Goal: Transaction & Acquisition: Purchase product/service

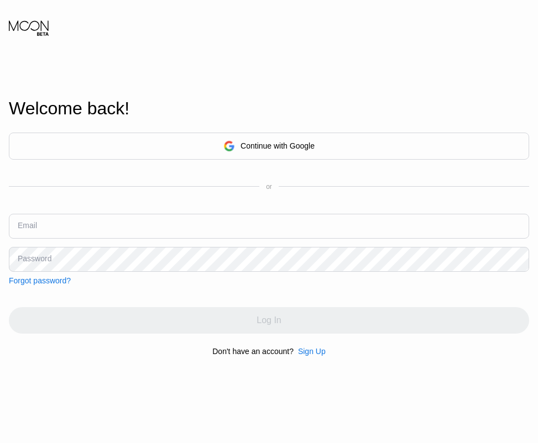
click at [43, 171] on div "Continue with Google or Email Password Forgot password?" at bounding box center [269, 209] width 520 height 153
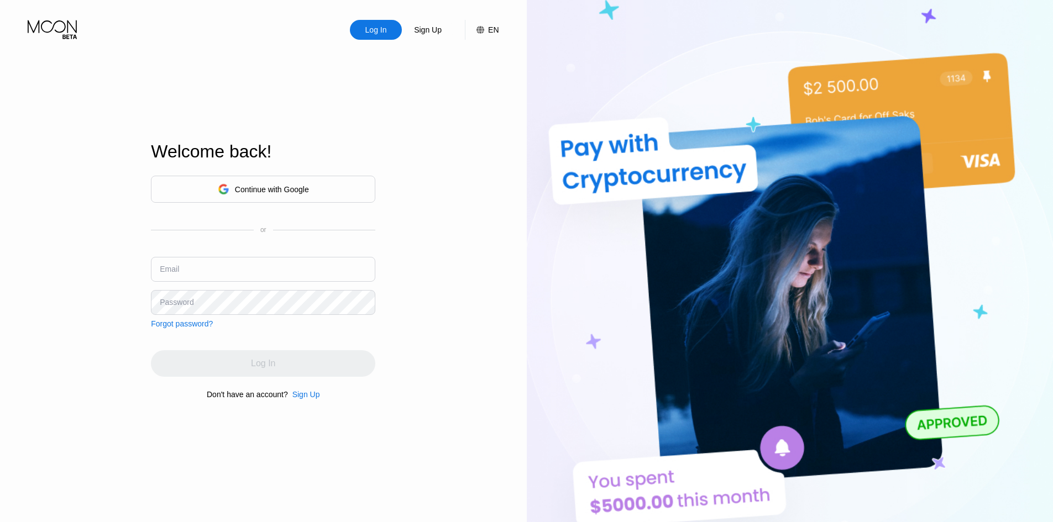
click at [281, 199] on div "Continue with Google" at bounding box center [263, 189] width 224 height 27
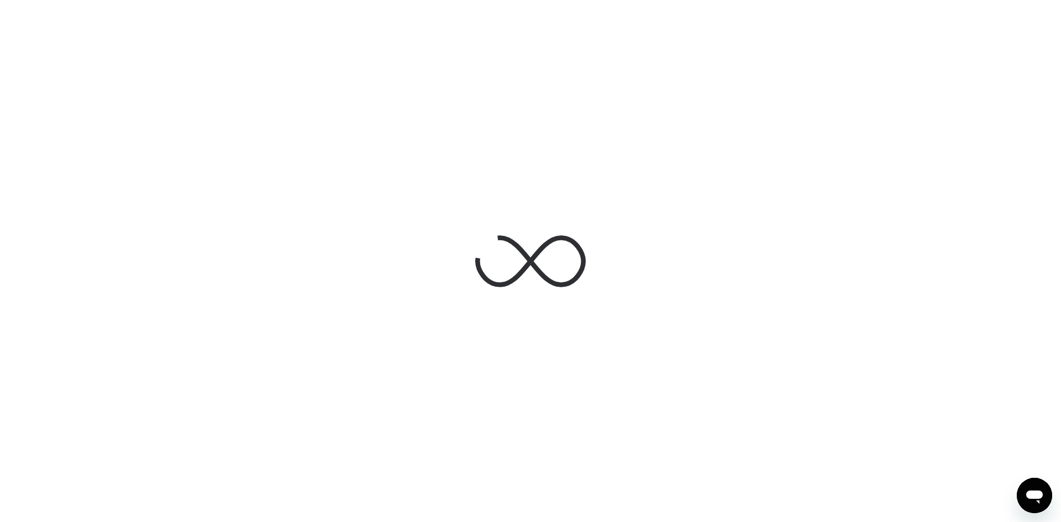
click at [273, 20] on div at bounding box center [530, 261] width 1061 height 522
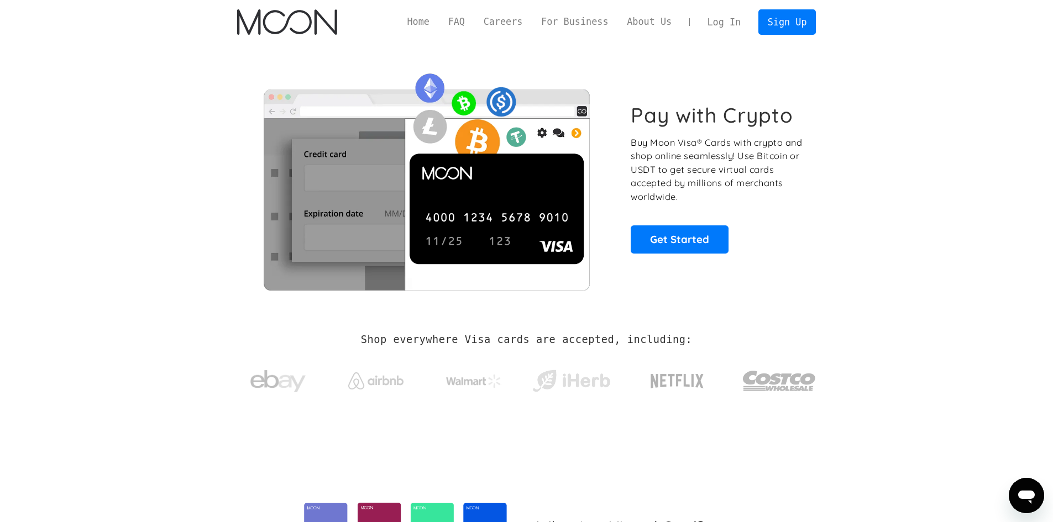
click at [732, 17] on link "Log In" at bounding box center [724, 22] width 52 height 24
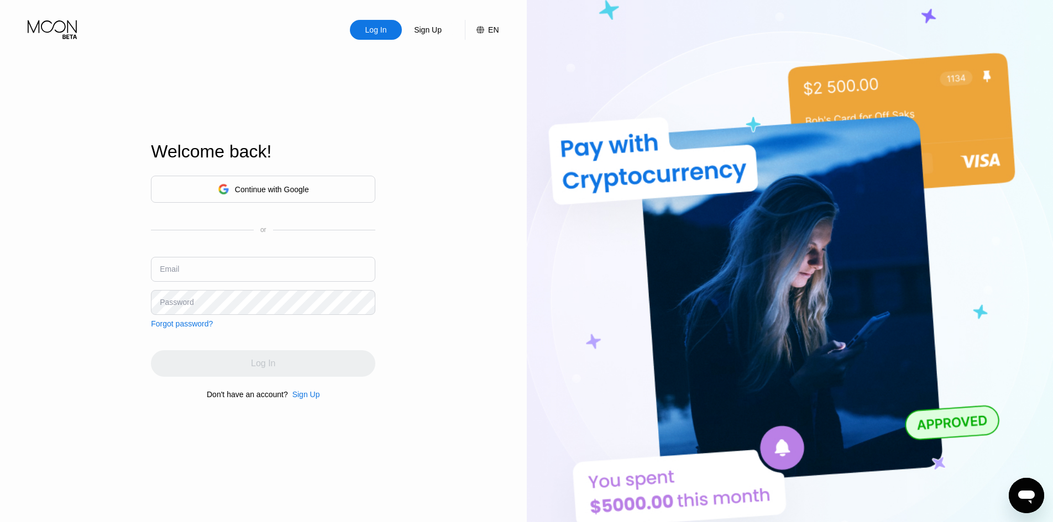
click at [213, 198] on div "Continue with Google" at bounding box center [263, 189] width 224 height 27
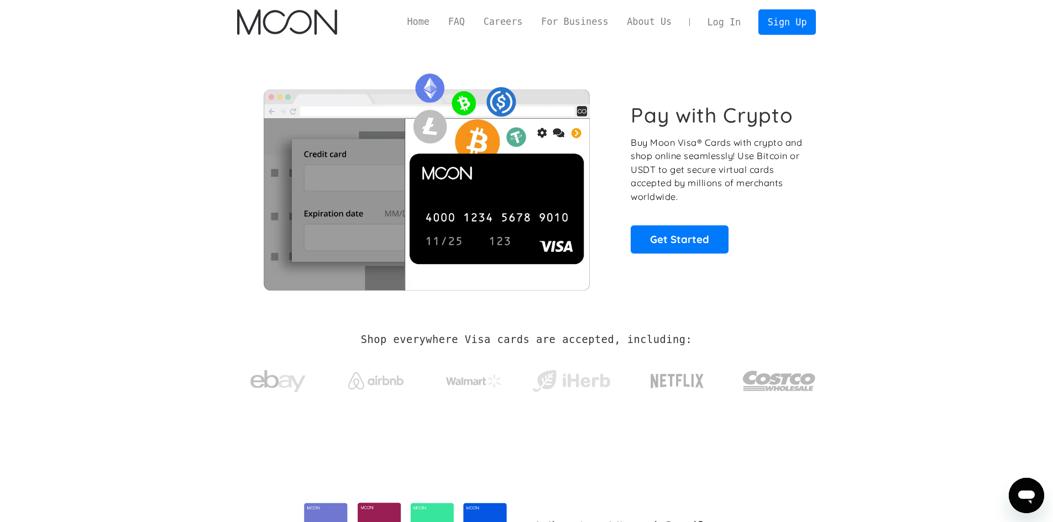
click at [727, 14] on link "Log In" at bounding box center [724, 22] width 52 height 24
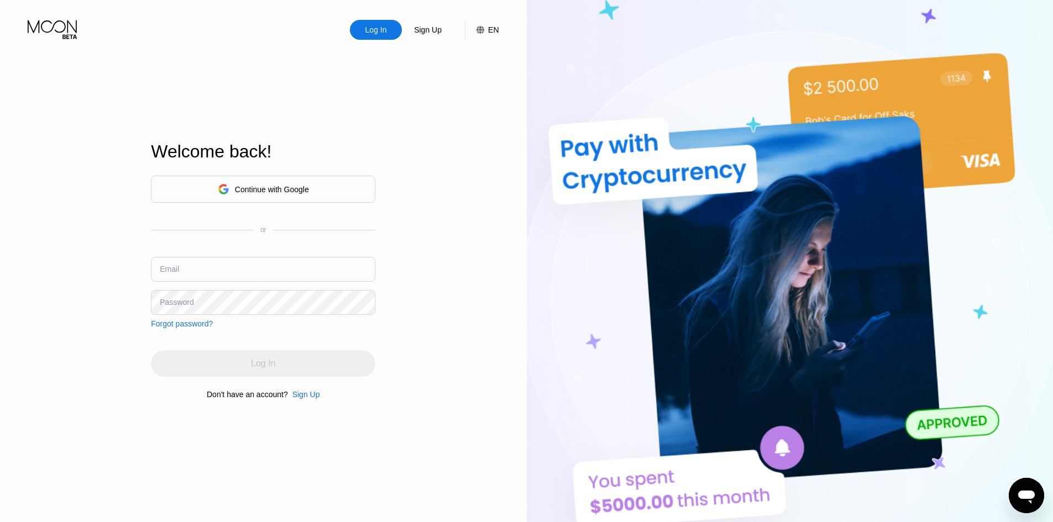
click at [281, 205] on div "Continue with Google or Email Password Forgot password?" at bounding box center [263, 252] width 224 height 153
click at [292, 192] on div "Continue with Google" at bounding box center [272, 189] width 74 height 9
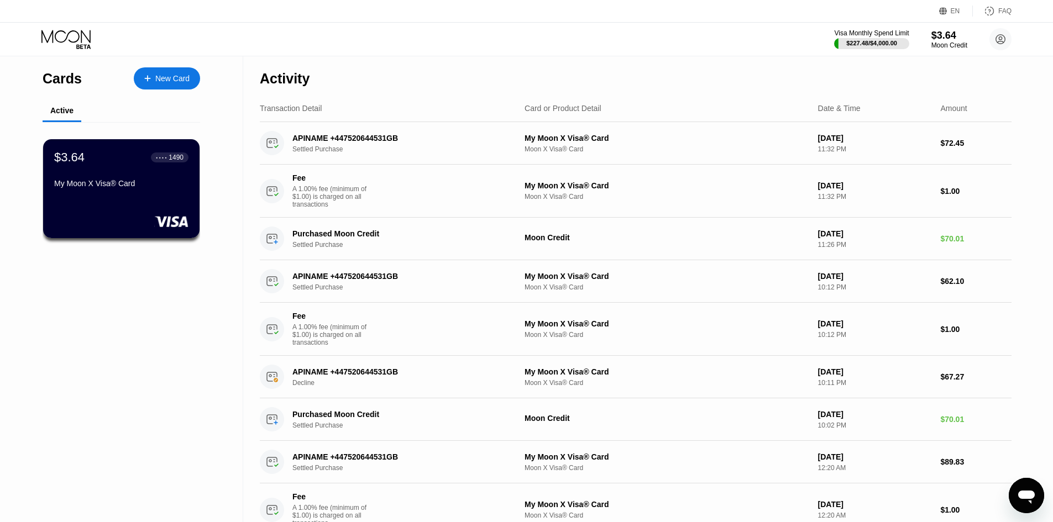
click at [192, 80] on div "New Card" at bounding box center [167, 78] width 66 height 22
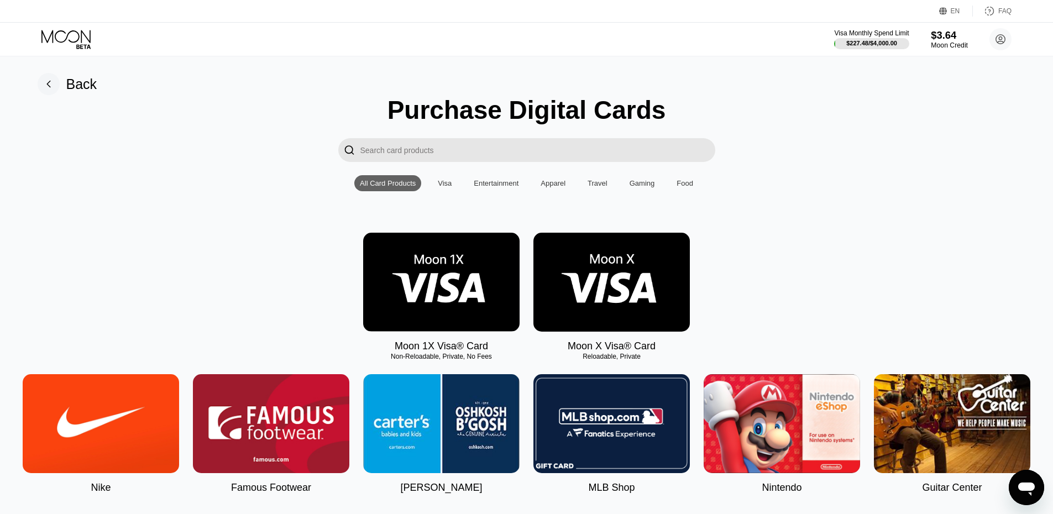
click at [943, 44] on div "Moon Credit" at bounding box center [949, 45] width 37 height 8
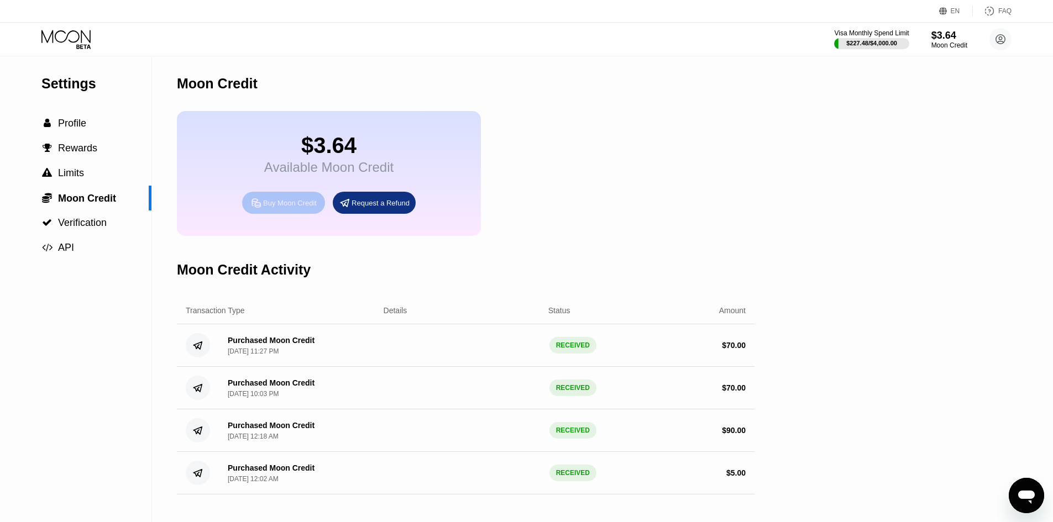
click at [295, 214] on div "Buy Moon Credit" at bounding box center [283, 203] width 83 height 22
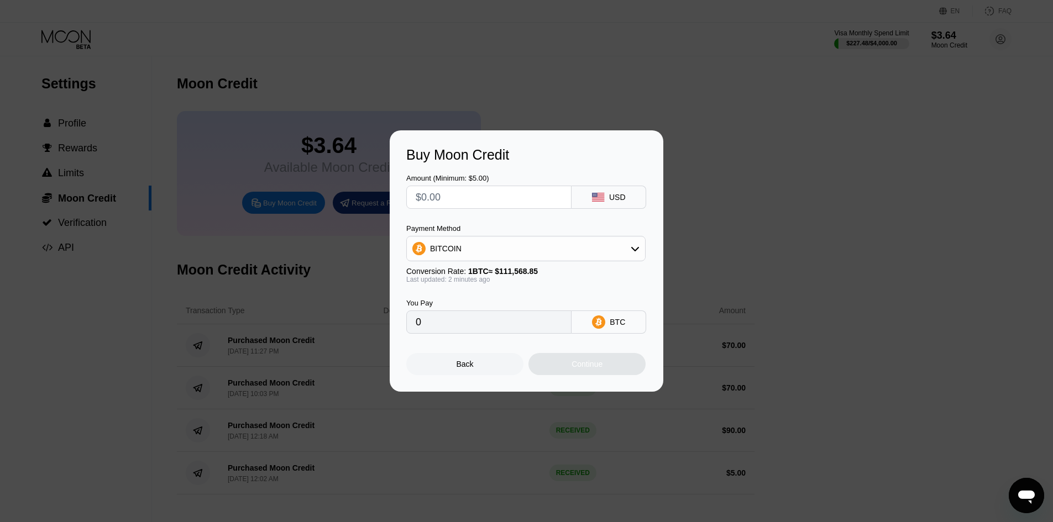
click at [470, 264] on div "Payment Method BITCOIN Conversion Rate: 1 BTC ≈ $111,568.85 Last updated: 2 min…" at bounding box center [525, 253] width 239 height 59
click at [480, 253] on div "BITCOIN" at bounding box center [526, 249] width 238 height 22
click at [495, 308] on div "USDT on TRON" at bounding box center [532, 303] width 208 height 9
type input "0.00"
click at [490, 205] on input "text" at bounding box center [489, 197] width 146 height 22
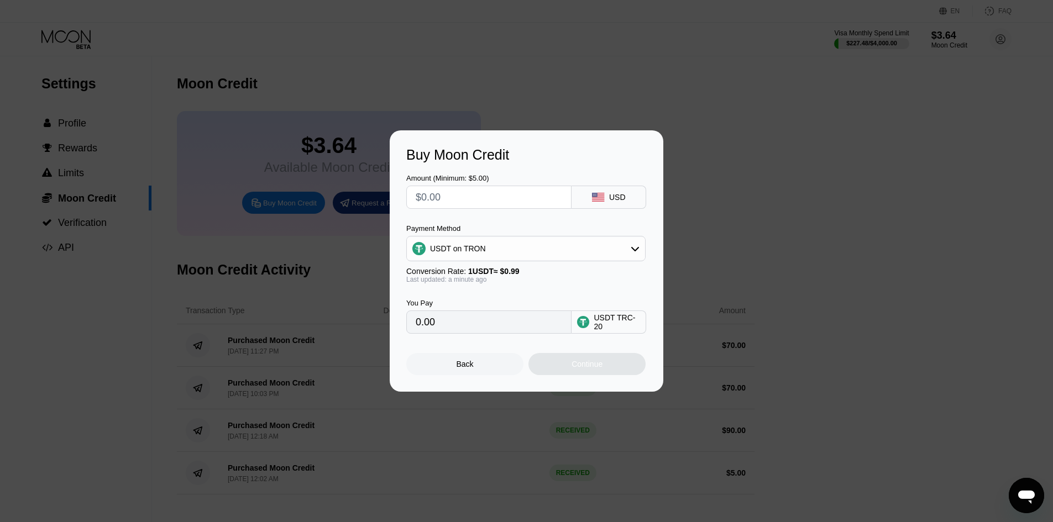
click at [432, 174] on div "Amount (Minimum: $5.00)" at bounding box center [488, 178] width 165 height 8
click at [437, 186] on input "text" at bounding box center [489, 197] width 146 height 22
type input "$1"
type input "1.01"
type input "$10"
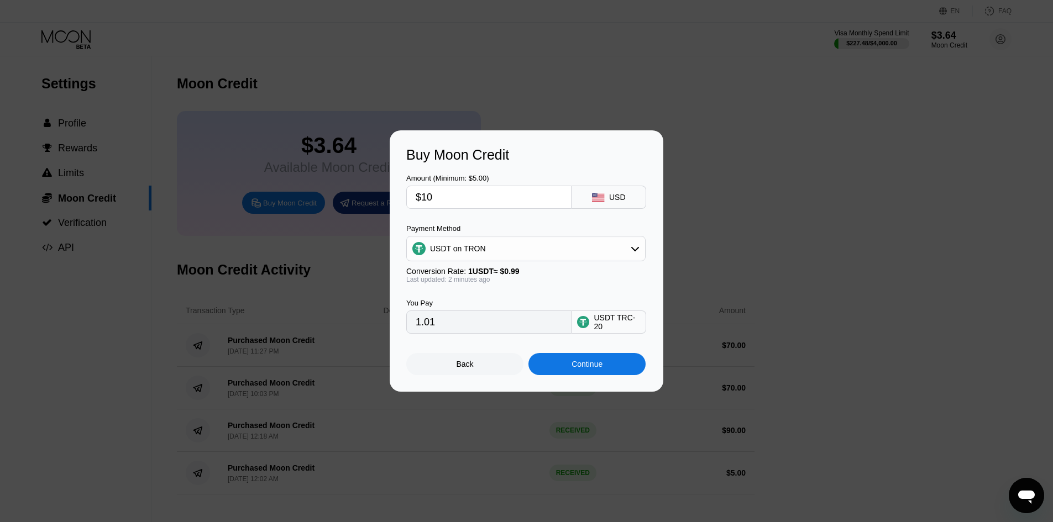
type input "10.10"
type input "$108"
type input "109.09"
type input "$109"
type input "110.10"
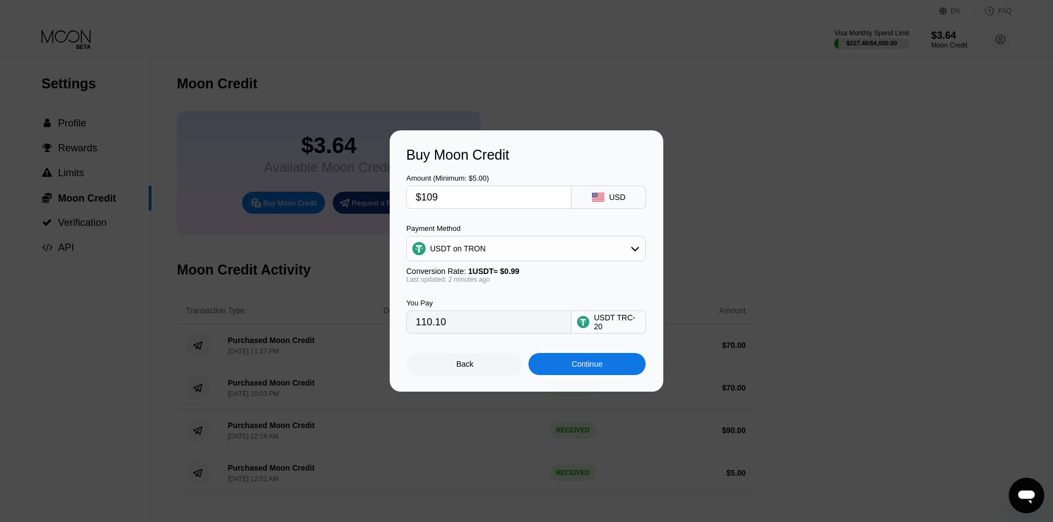
type input "$109"
click at [590, 365] on div "Continue" at bounding box center [587, 364] width 31 height 9
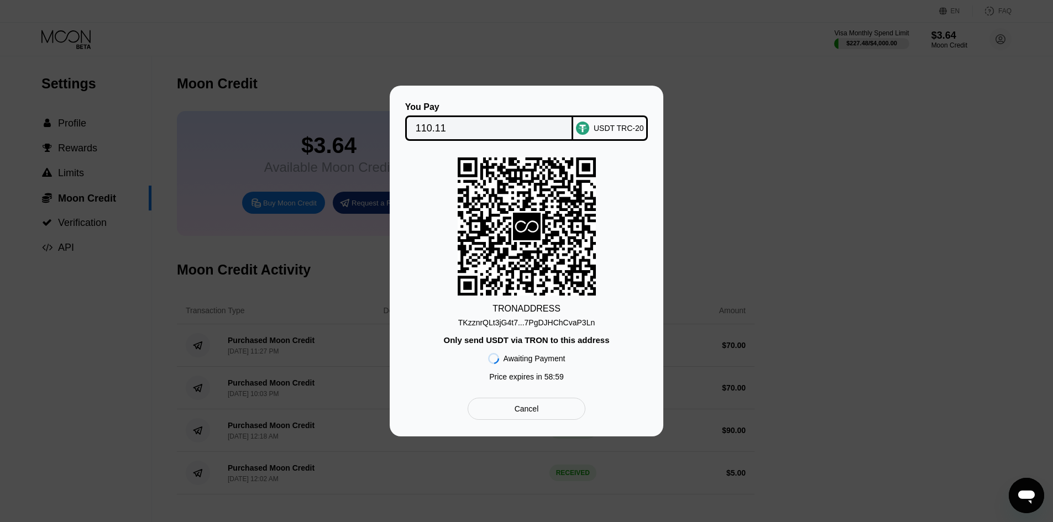
click at [541, 326] on div "TKzznrQLt3jG4t7...7PgDJHChCvaP3Ln" at bounding box center [526, 322] width 137 height 9
click at [533, 327] on div "TKzznrQLt3jG4t7...7PgDJHChCvaP3Ln" at bounding box center [526, 322] width 137 height 9
click at [397, 358] on div "You Pay 110.11 USDT TRC-20 TRON ADDRESS TKzznrQLt3jG4t7...7PgDJHChCvaP3Ln Only …" at bounding box center [527, 261] width 274 height 351
click at [463, 332] on div "TRON ADDRESS TKzznrQLt3jG4t7...7PgDJHChCvaP3Ln Only send USDT via TRON to this …" at bounding box center [526, 272] width 240 height 229
click at [1025, 488] on icon "Open messaging window" at bounding box center [1027, 496] width 20 height 20
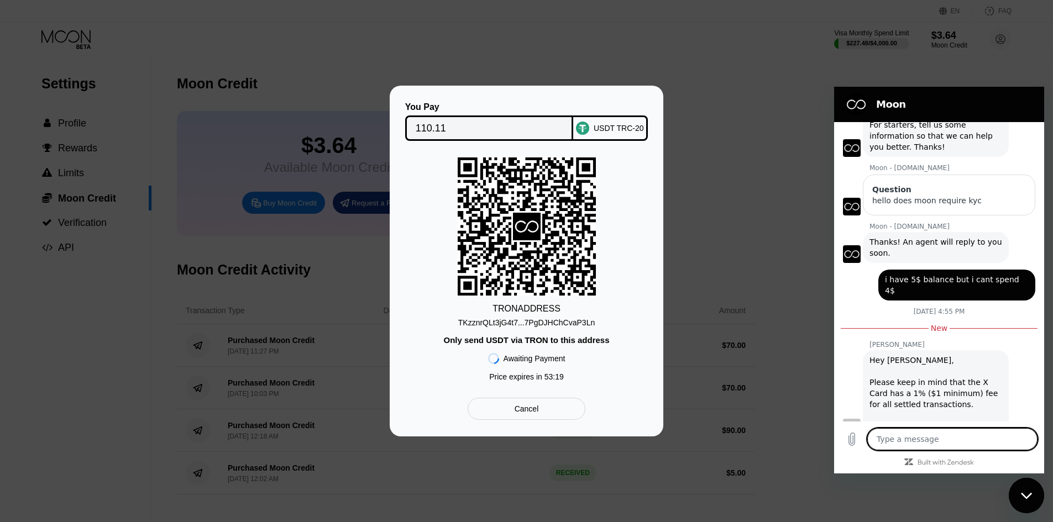
scroll to position [78, 0]
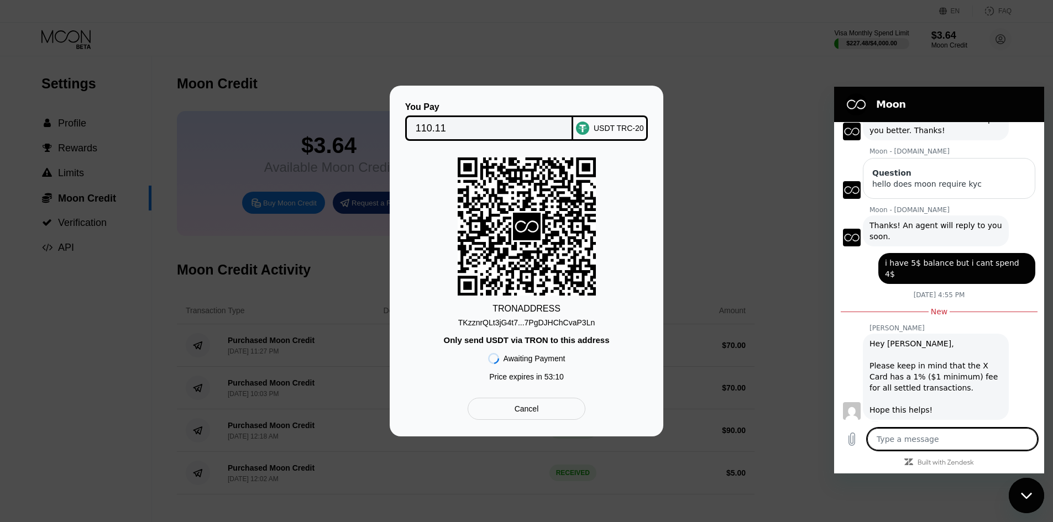
click at [515, 323] on div "TKzznrQLt3jG4t7...7PgDJHChCvaP3Ln" at bounding box center [526, 322] width 137 height 9
click at [924, 434] on textarea at bounding box center [952, 439] width 170 height 22
type textarea "i"
type textarea "x"
type textarea "i'"
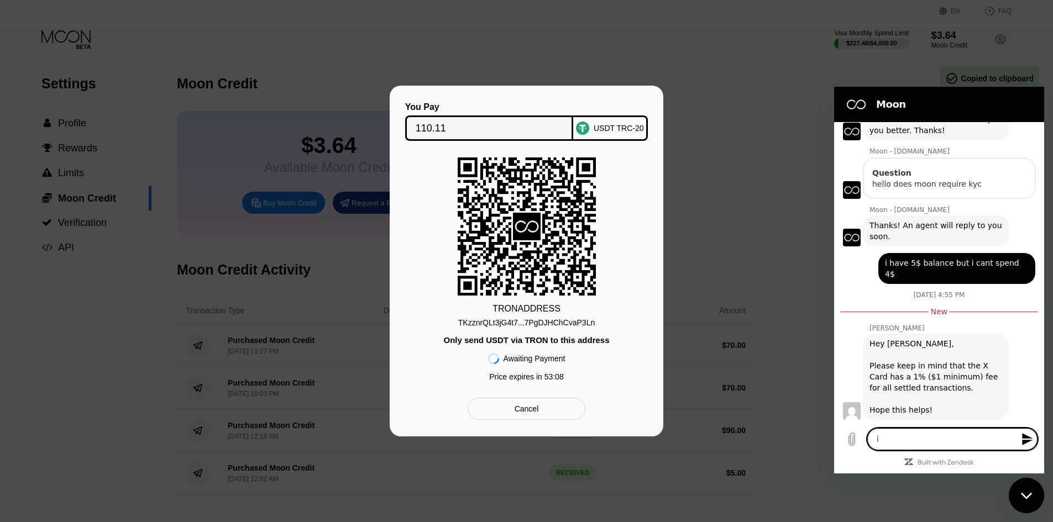
type textarea "x"
type textarea "i'v"
type textarea "x"
type textarea "i've"
type textarea "x"
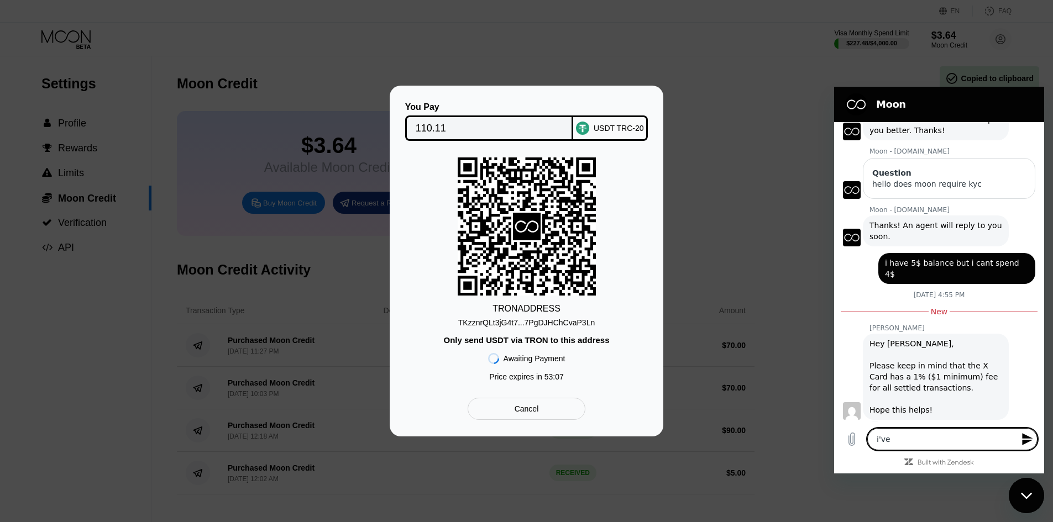
type textarea "i've"
type textarea "x"
type textarea "i've s"
type textarea "x"
type textarea "i've se"
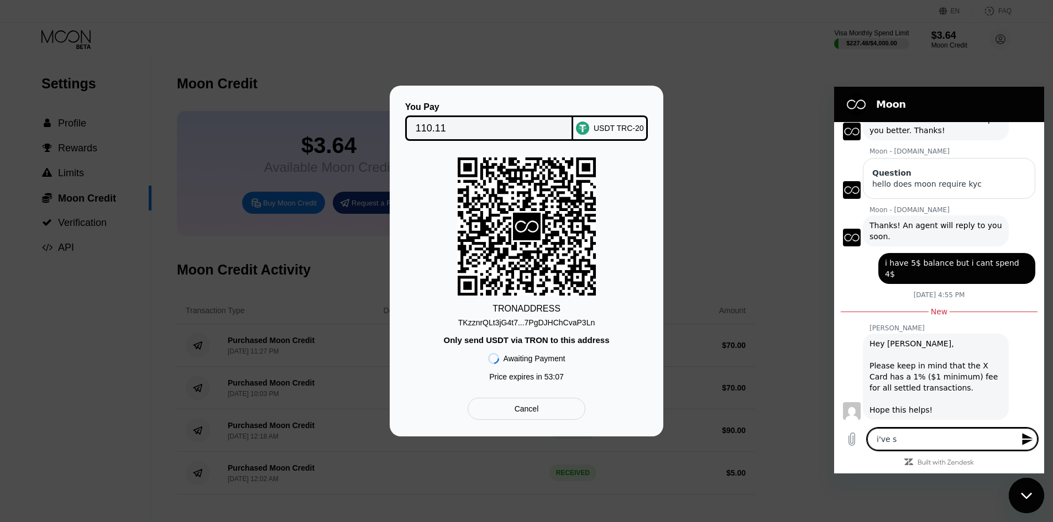
type textarea "x"
type textarea "i've sen"
type textarea "x"
type textarea "i've send"
type textarea "x"
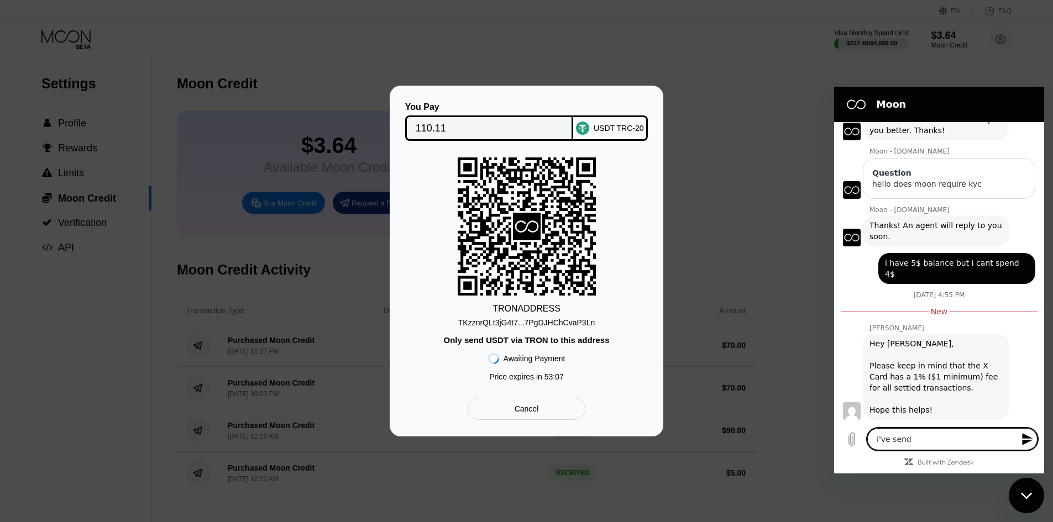
type textarea "i've send"
type textarea "x"
type textarea "i've"
type textarea "x"
type textarea "i've t"
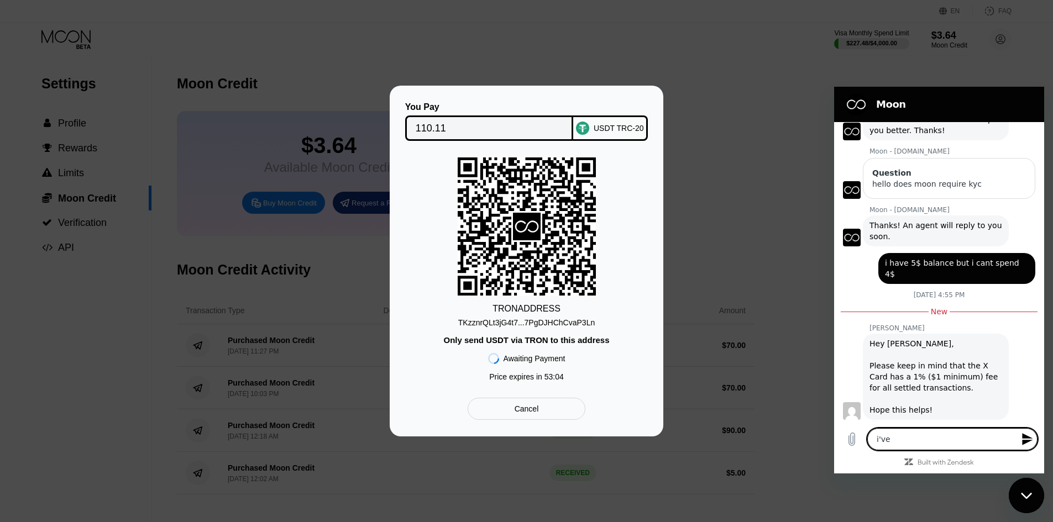
type textarea "x"
type textarea "i've to"
type textarea "x"
type textarea "i've top"
type textarea "x"
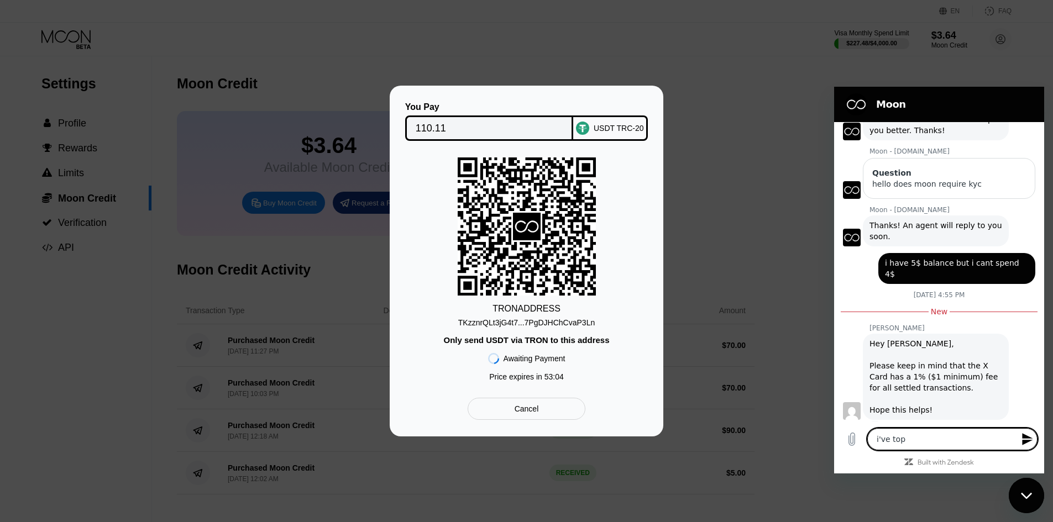
type textarea "i've topu"
type textarea "x"
type textarea "i've topup"
type textarea "x"
type textarea "i've topup"
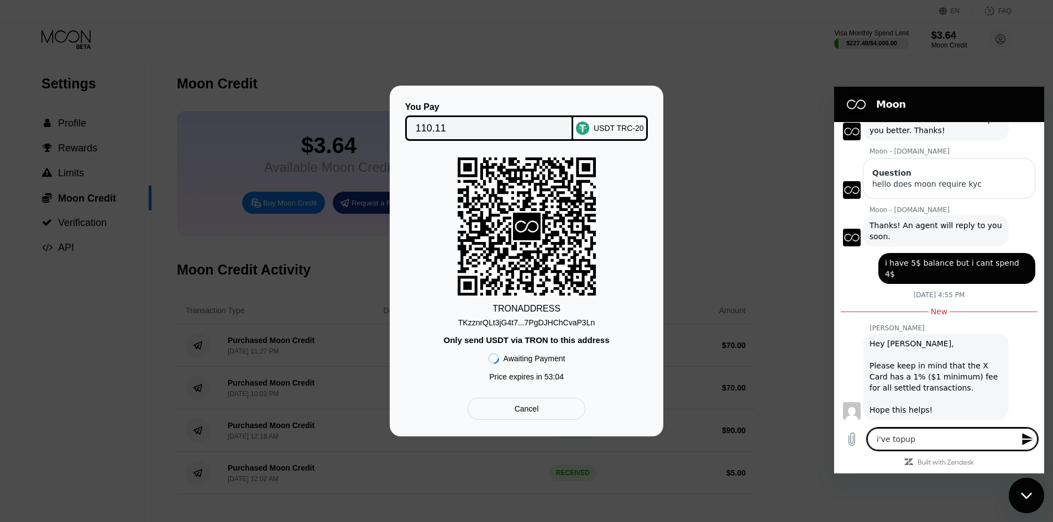
type textarea "x"
type textarea "i've topup w"
type textarea "x"
type textarea "i've topup wi"
type textarea "x"
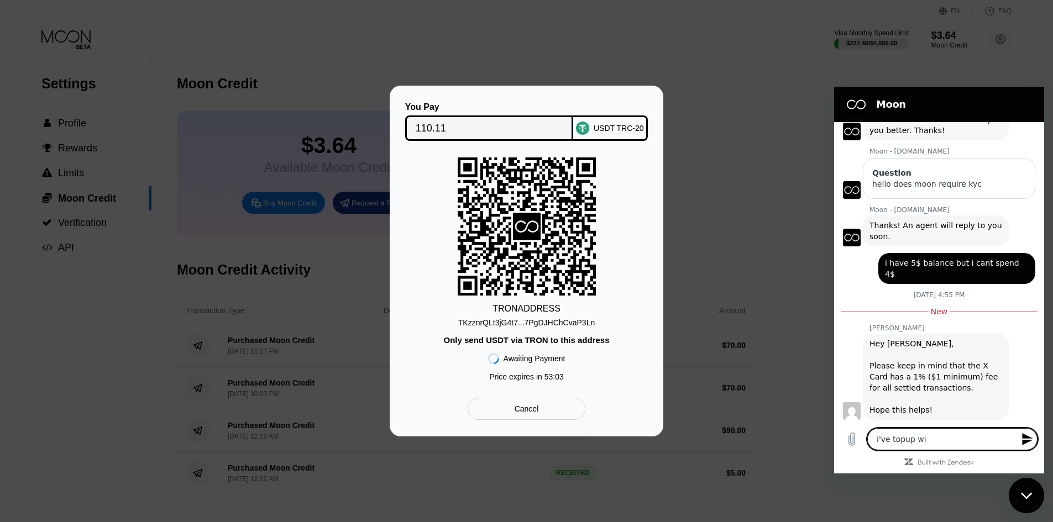
type textarea "i've topup wit"
type textarea "x"
type textarea "i've topup with"
type textarea "x"
type textarea "i've topup with"
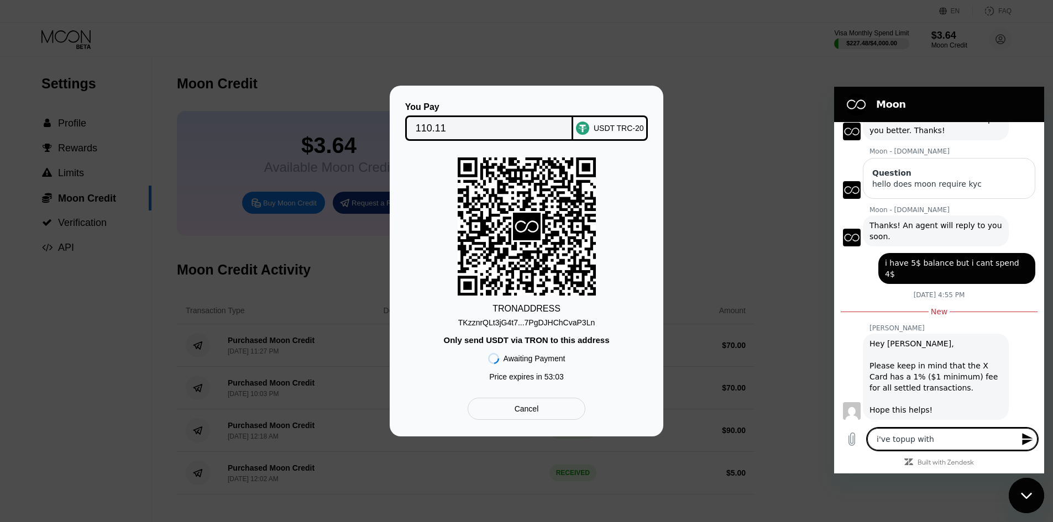
type textarea "x"
type textarea "i've topup with c"
type textarea "x"
type textarea "i've topup with cr"
type textarea "x"
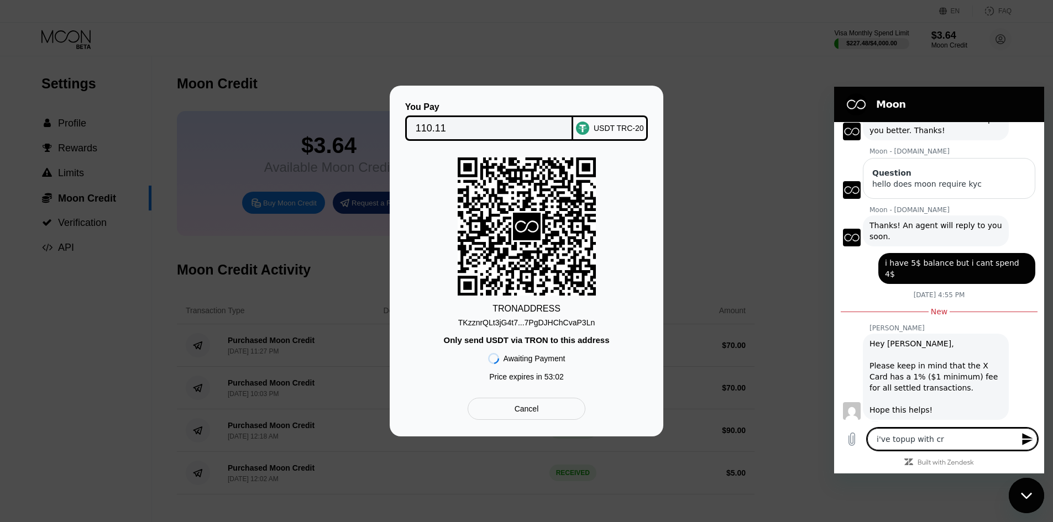
type textarea "i've topup with cry"
type textarea "x"
type textarea "i've topup with cryp"
type textarea "x"
type textarea "i've topup with crypt"
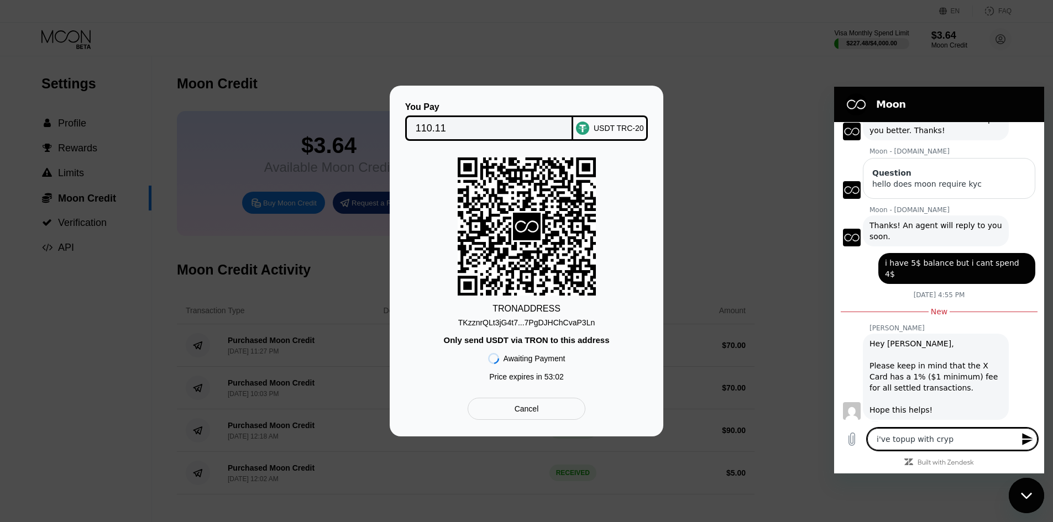
type textarea "x"
type textarea "i've topup with crypto"
type textarea "x"
type textarea "i've topup with crypto"
type textarea "x"
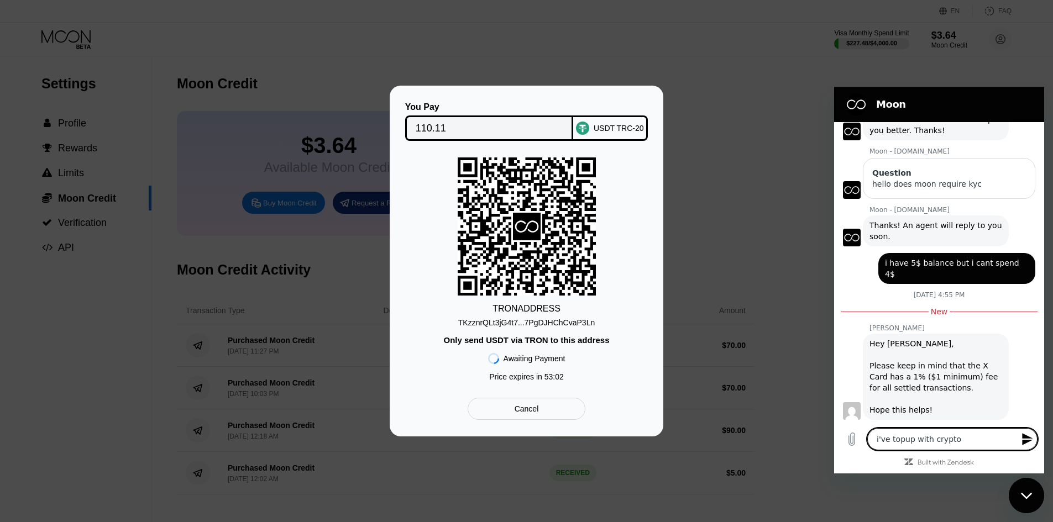
type textarea "i've topup with crypto b"
type textarea "x"
type textarea "i've topup with crypto bu"
type textarea "x"
type textarea "i've topup with crypto buty"
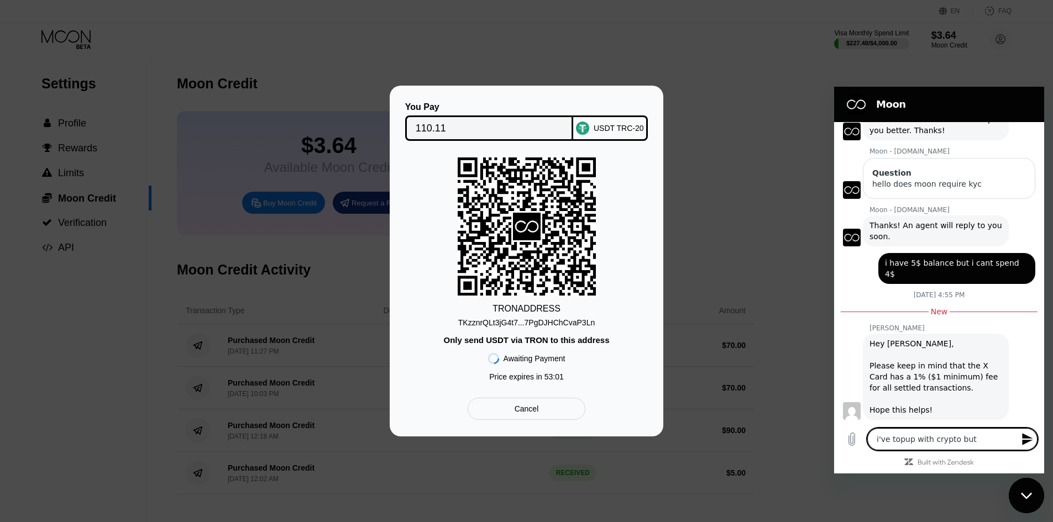
type textarea "x"
type textarea "i've topup with crypto buty"
type textarea "x"
type textarea "i've topup with crypto buty"
type textarea "x"
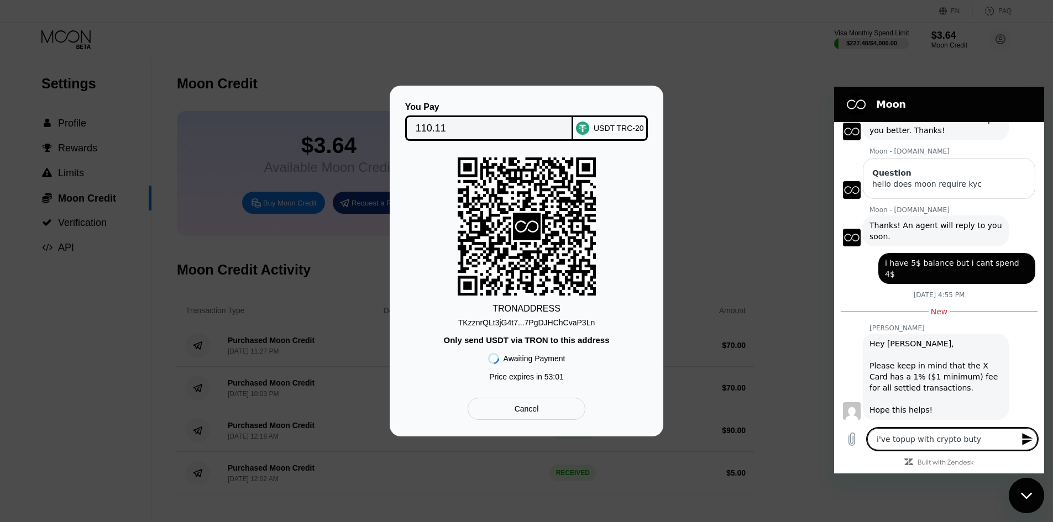
type textarea "i've topup with crypto but"
type textarea "x"
type textarea "i've topup with crypto but"
type textarea "x"
type textarea "i've topup with crypto but s"
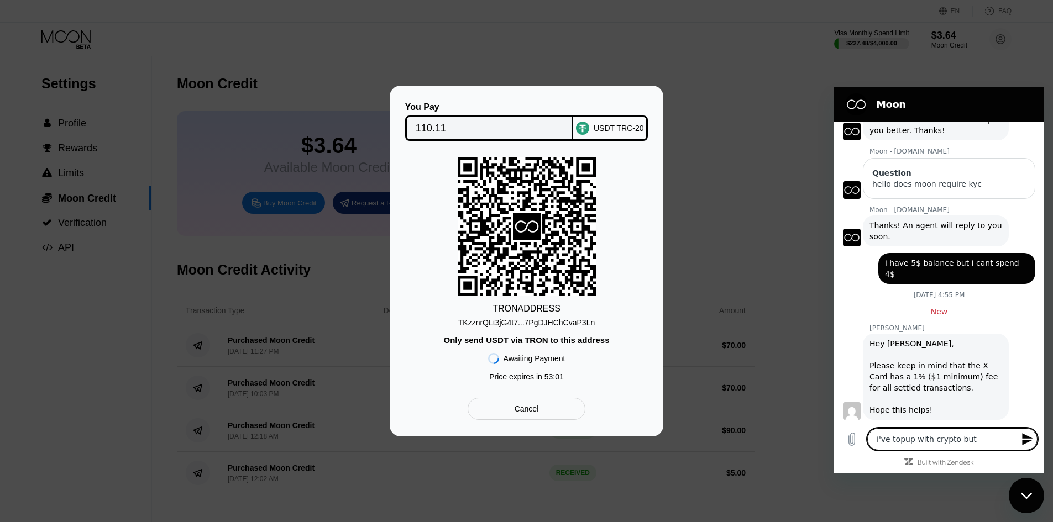
type textarea "x"
type textarea "i've topup with crypto but st"
type textarea "x"
type textarea "i've topup with crypto but sti"
type textarea "x"
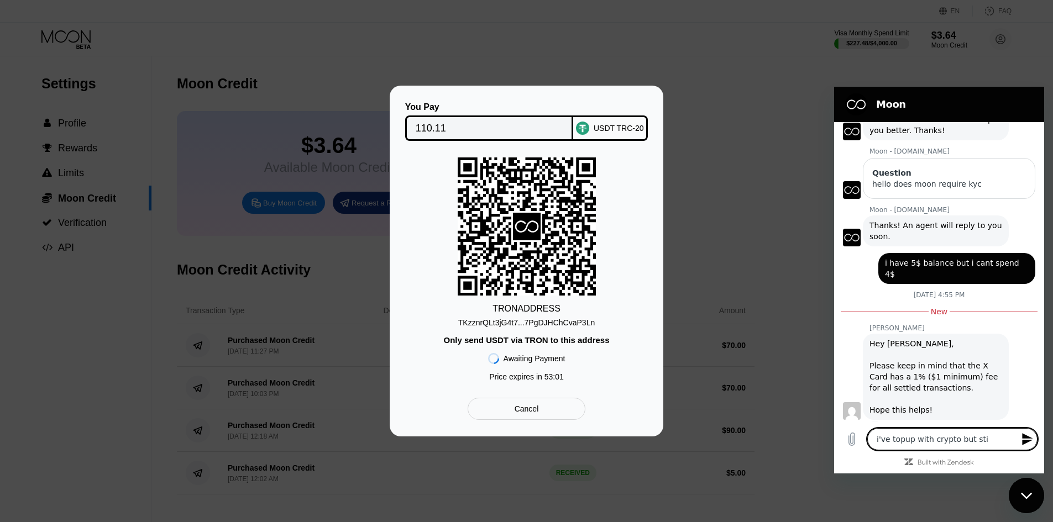
type textarea "i've topup with crypto but stil"
type textarea "x"
type textarea "i've topup with crypto but still"
type textarea "x"
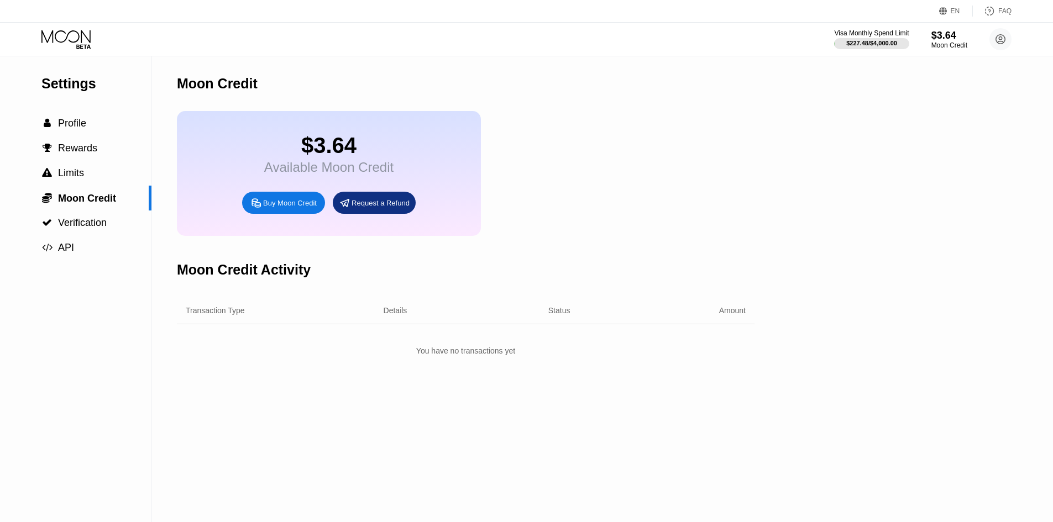
click at [517, 206] on div "$3.64 Available Moon Credit Buy Moon Credit Request a Refund" at bounding box center [466, 173] width 578 height 125
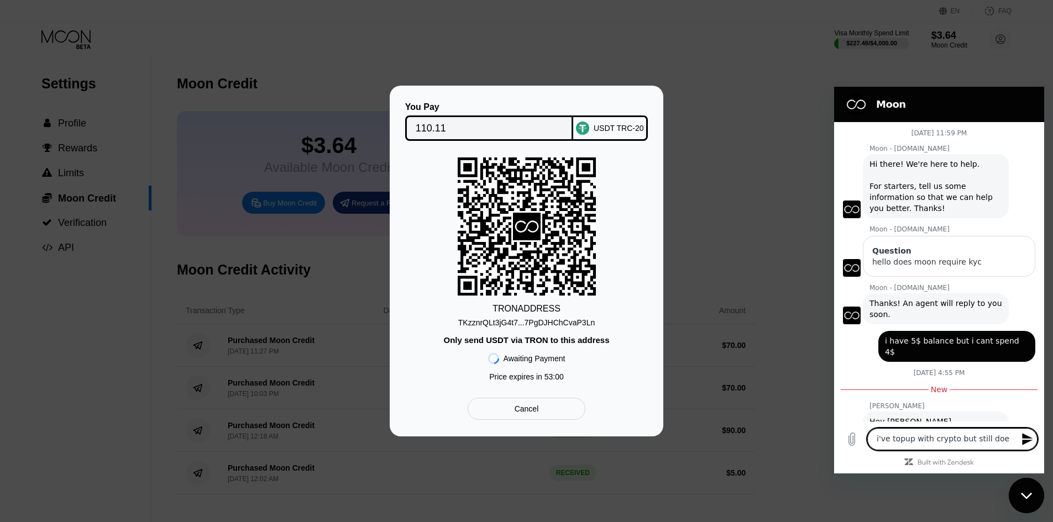
scroll to position [78, 0]
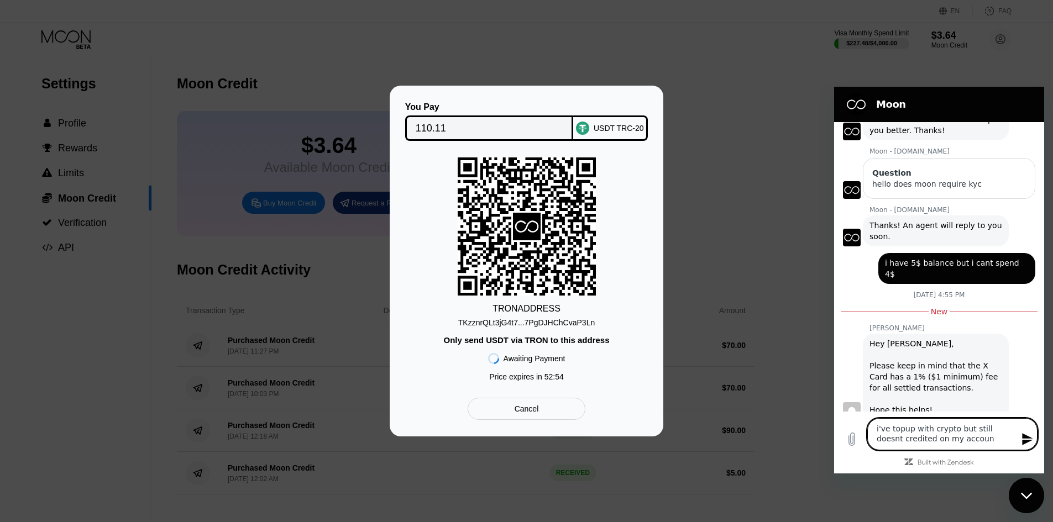
type textarea "i've topup with crypto but still doesnt credited on my account"
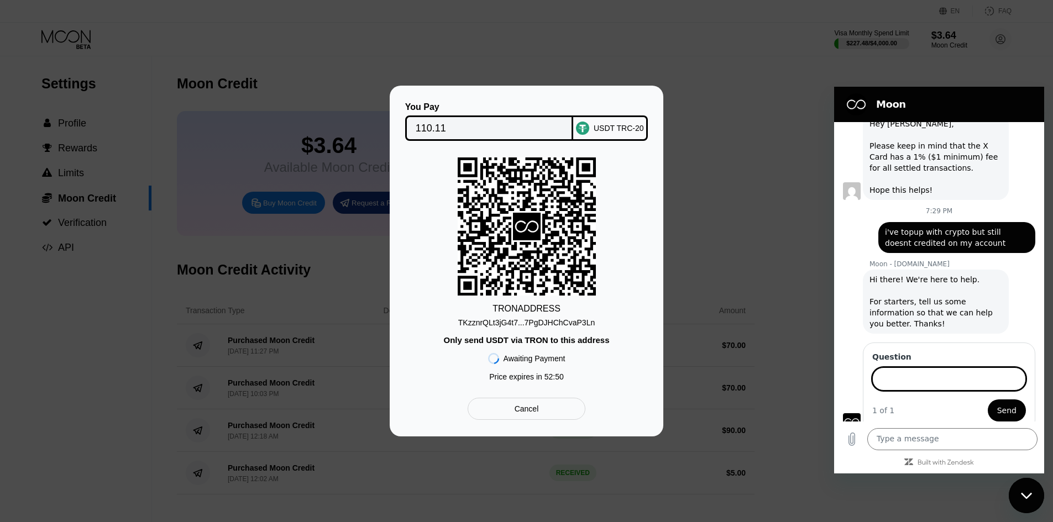
scroll to position [297, 0]
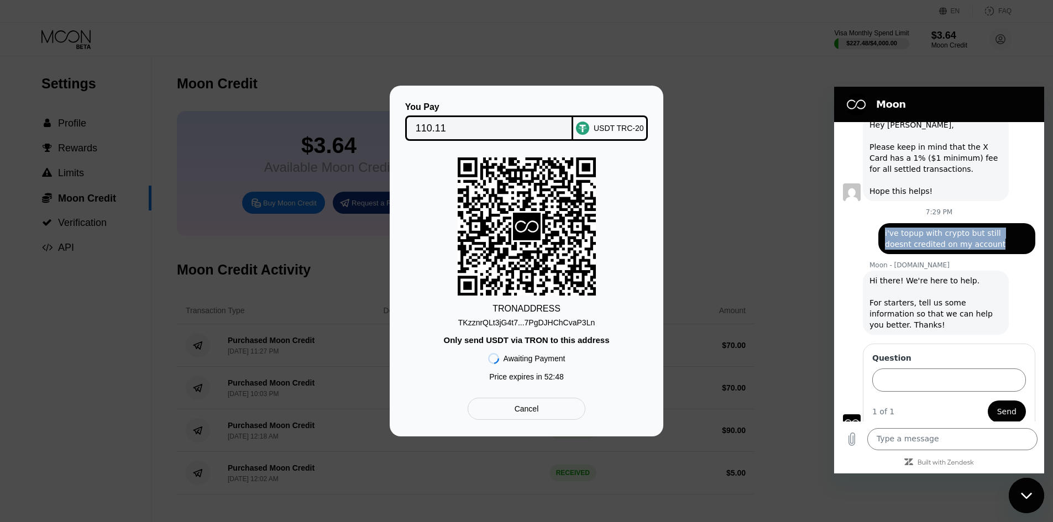
drag, startPoint x: 882, startPoint y: 222, endPoint x: 971, endPoint y: 241, distance: 90.4
click at [971, 241] on div "says: i've topup with crypto but still doesnt credited on my account" at bounding box center [956, 238] width 157 height 31
copy span "i've topup with crypto but still doesnt credited on my account"
click at [941, 379] on input "Question" at bounding box center [949, 380] width 154 height 23
paste input "i've topup with crypto but still doesnt credited on my account"
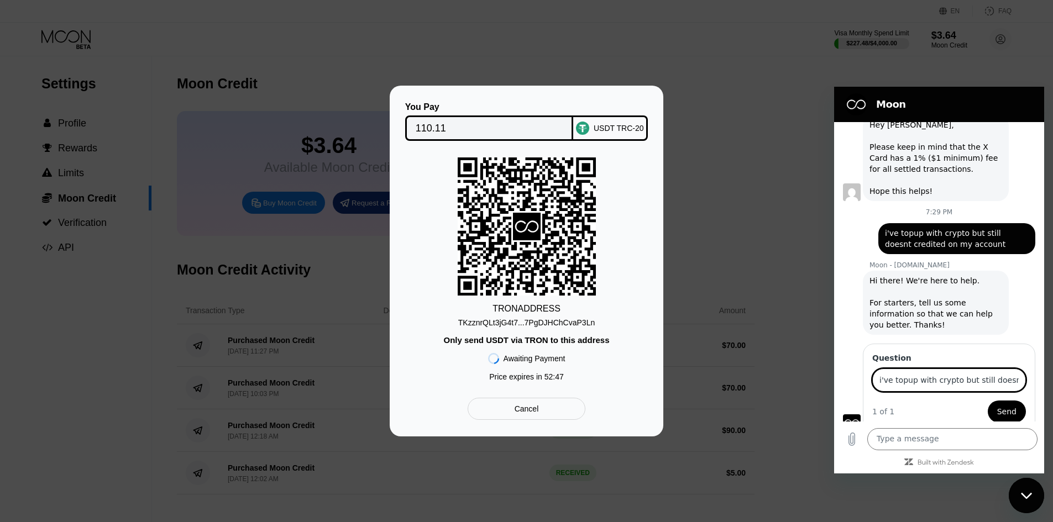
scroll to position [0, 79]
type input "i've topup with crypto but still doesnt credited on my account"
click at [999, 401] on button "Send" at bounding box center [1007, 412] width 38 height 22
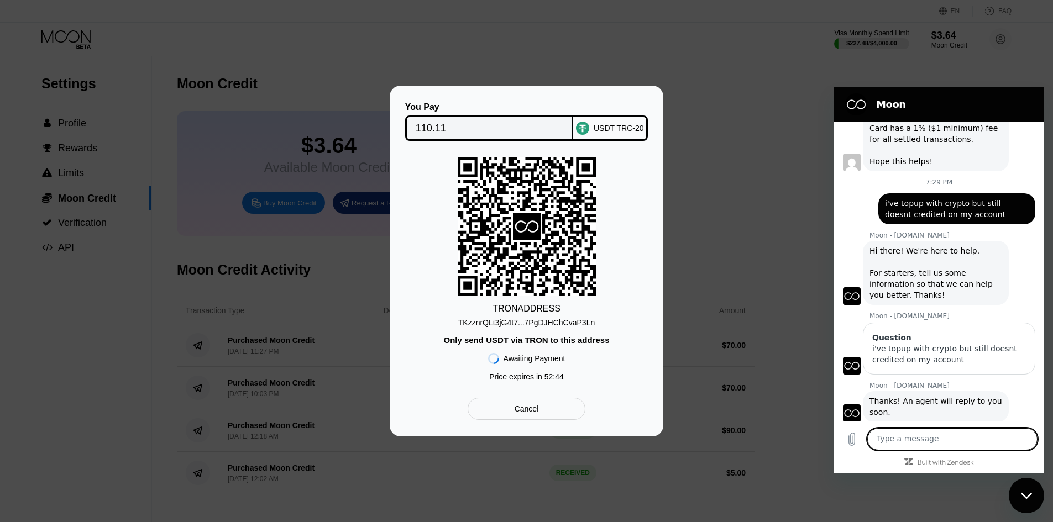
scroll to position [329, 0]
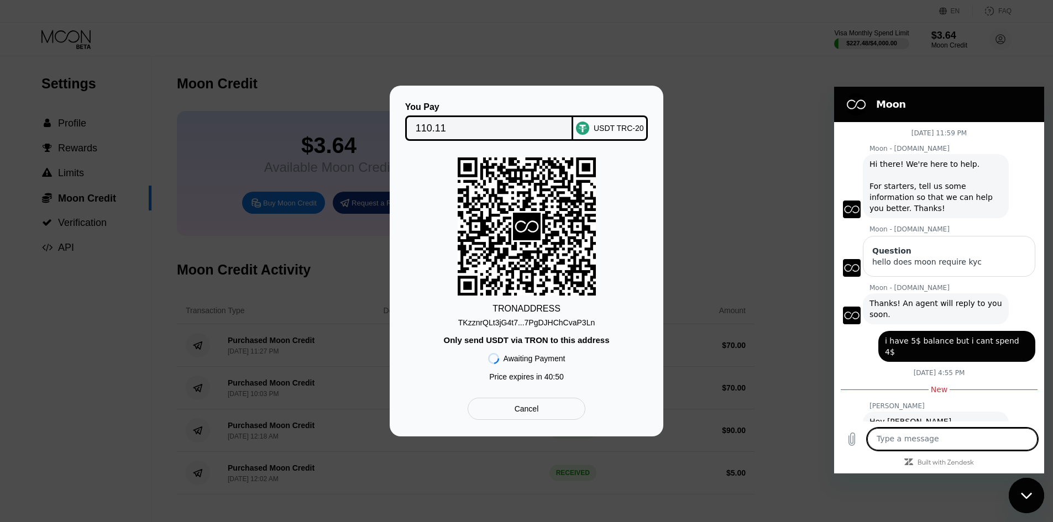
scroll to position [329, 0]
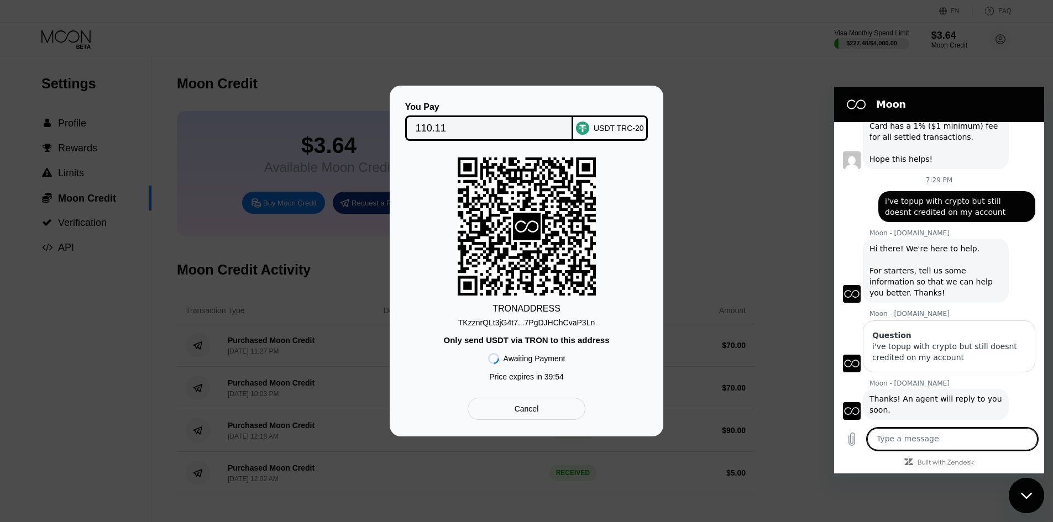
click at [609, 254] on div "TRON ADDRESS TKzznrQLt3jG4t7...7PgDJHChCvaP3Ln Only send USDT via TRON to this …" at bounding box center [526, 272] width 240 height 229
click at [933, 433] on textarea at bounding box center [952, 439] width 170 height 22
type textarea "heyy"
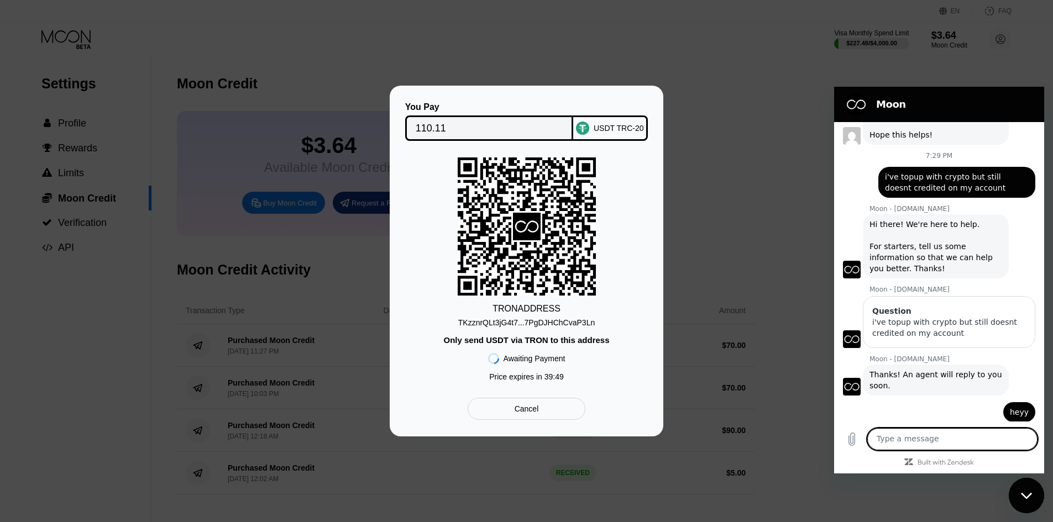
scroll to position [355, 0]
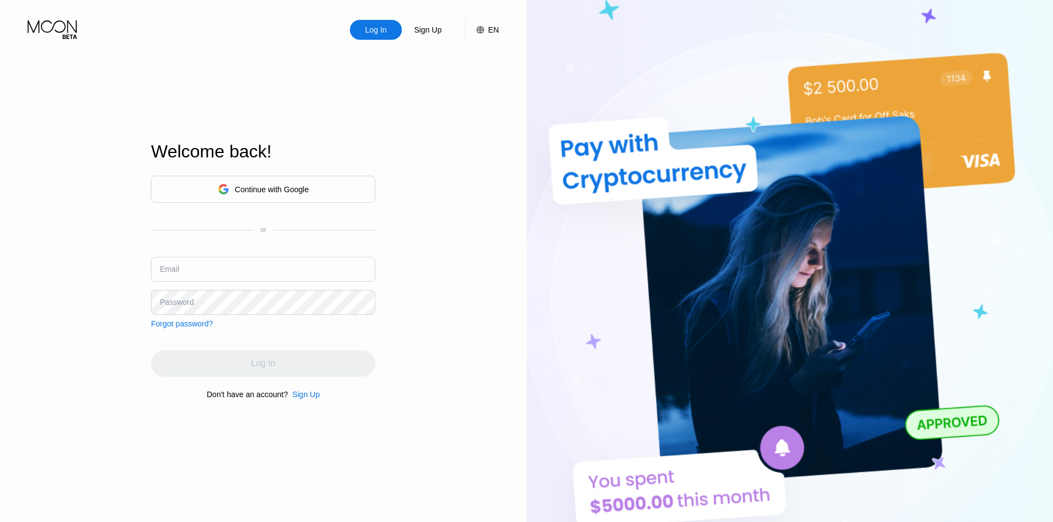
click at [289, 178] on div "Continue with Google" at bounding box center [263, 189] width 224 height 27
click at [305, 187] on div "Continue with Google" at bounding box center [272, 189] width 74 height 9
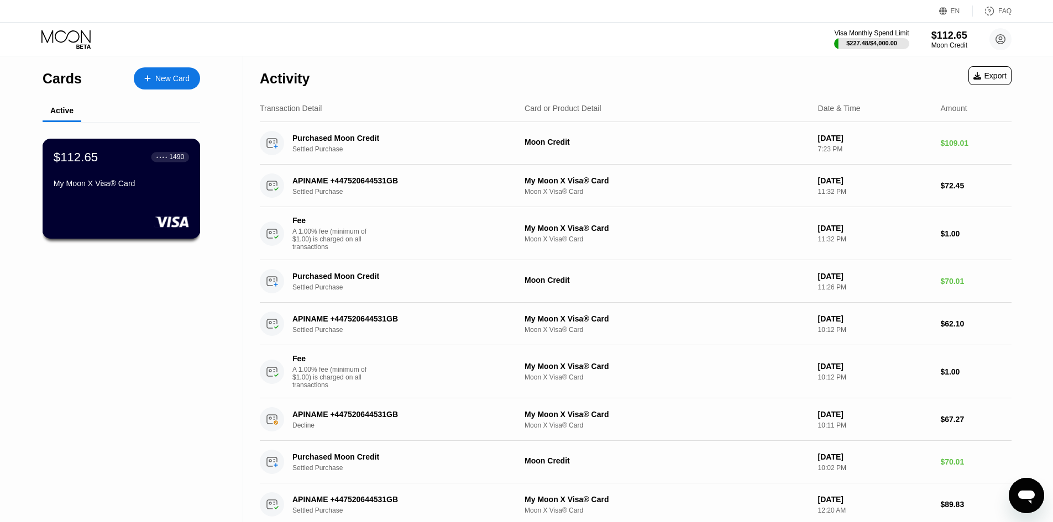
click at [120, 152] on div "$112.65 ● ● ● ● 1490" at bounding box center [121, 157] width 135 height 14
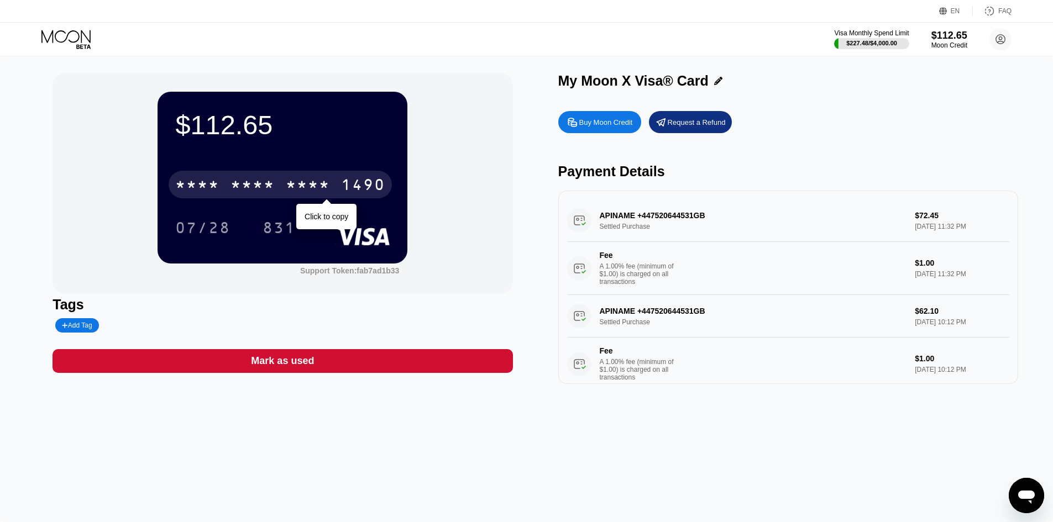
click at [318, 187] on div "* * * *" at bounding box center [308, 186] width 44 height 18
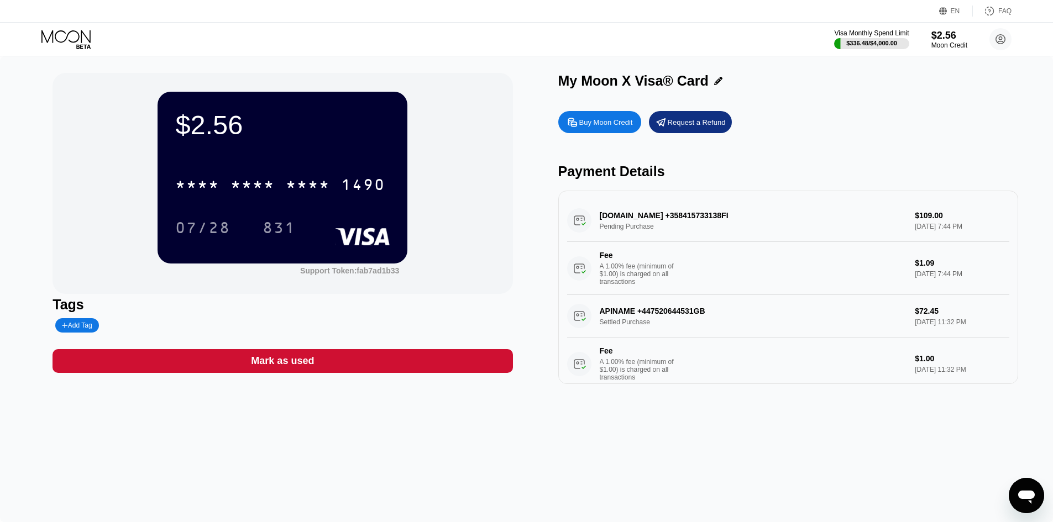
drag, startPoint x: 592, startPoint y: 216, endPoint x: 928, endPoint y: 237, distance: 336.2
click at [873, 242] on div "[DOMAIN_NAME] +358415733138FI Pending Purchase $109.00 [DATE] 7:44 PM Fee A 1.0…" at bounding box center [788, 248] width 442 height 96
drag, startPoint x: 977, startPoint y: 233, endPoint x: 758, endPoint y: 221, distance: 219.2
click at [773, 222] on div "[DOMAIN_NAME] +358415733138FI Pending Purchase $109.00 [DATE] 7:44 PM Fee A 1.0…" at bounding box center [788, 248] width 442 height 96
click at [615, 219] on div "[DOMAIN_NAME] +358415733138FI Pending Purchase $109.00 [DATE] 7:44 PM Fee A 1.0…" at bounding box center [788, 248] width 442 height 96
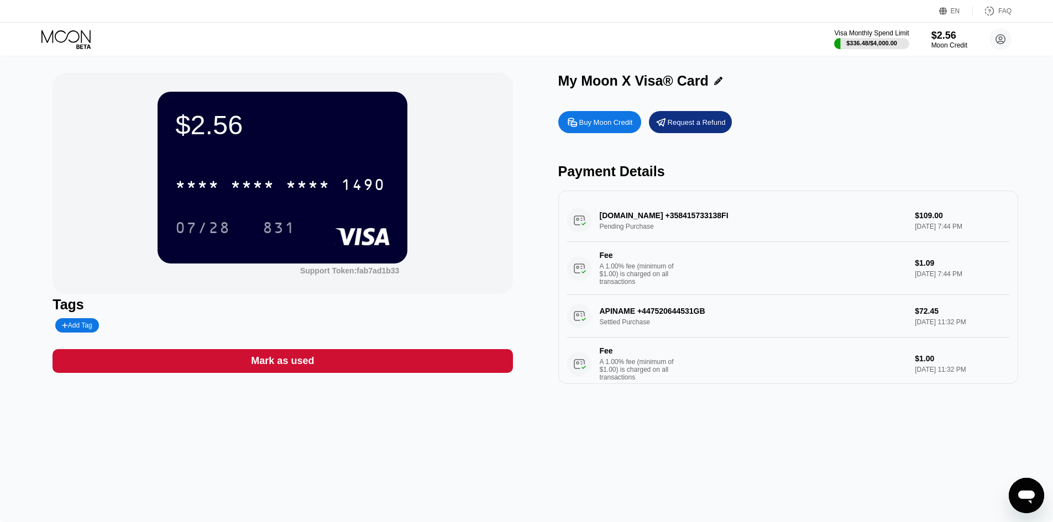
drag, startPoint x: 615, startPoint y: 219, endPoint x: 596, endPoint y: 217, distance: 18.9
click at [611, 219] on div "[DOMAIN_NAME] +358415733138FI Pending Purchase $109.00 [DATE] 7:44 PM Fee A 1.0…" at bounding box center [788, 248] width 442 height 96
click at [596, 217] on div "[DOMAIN_NAME] +358415733138FI Pending Purchase $109.00 [DATE] 7:44 PM Fee A 1.0…" at bounding box center [788, 248] width 442 height 96
drag, startPoint x: 599, startPoint y: 214, endPoint x: 608, endPoint y: 212, distance: 9.3
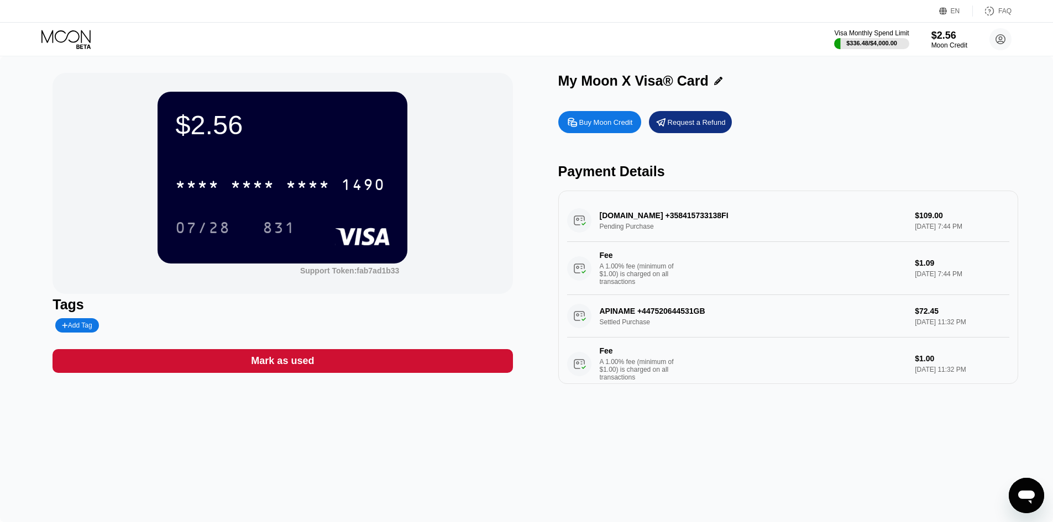
click at [600, 214] on div "[DOMAIN_NAME] +358415733138FI Pending Purchase $109.00 [DATE] 7:44 PM Fee A 1.0…" at bounding box center [788, 248] width 442 height 96
click at [567, 286] on div "Fee A 1.00% fee (minimum of $1.00) is charged on all transactions" at bounding box center [736, 268] width 339 height 35
click at [600, 280] on div "A 1.00% fee (minimum of $1.00) is charged on all transactions" at bounding box center [641, 274] width 83 height 23
drag, startPoint x: 967, startPoint y: 235, endPoint x: 954, endPoint y: 230, distance: 13.7
click at [954, 230] on div "[DOMAIN_NAME] +358415733138FI Pending Purchase $109.00 [DATE] 7:44 PM Fee A 1.0…" at bounding box center [788, 248] width 442 height 96
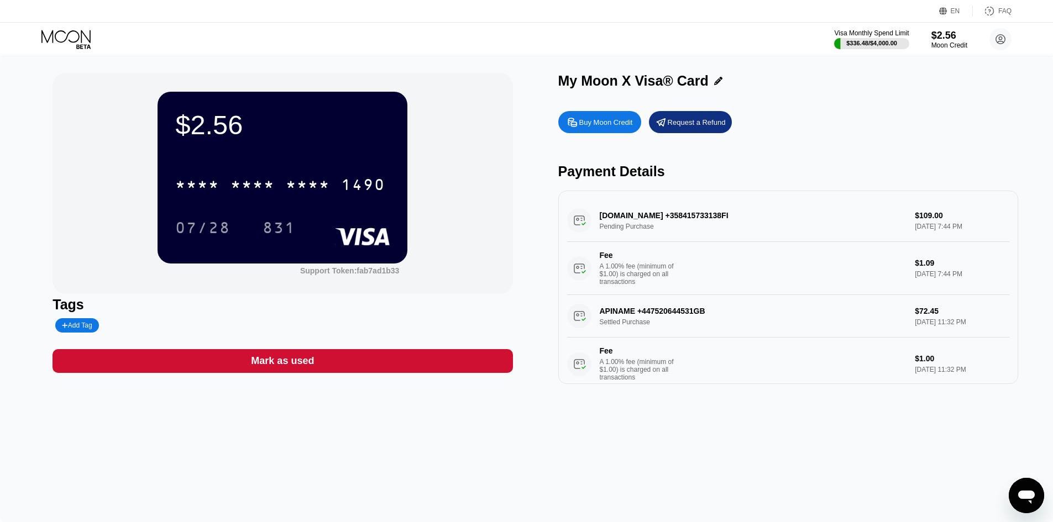
click at [954, 230] on div "[DOMAIN_NAME] +358415733138FI Pending Purchase $109.00 [DATE] 7:44 PM Fee A 1.0…" at bounding box center [788, 248] width 442 height 96
drag, startPoint x: 954, startPoint y: 230, endPoint x: 914, endPoint y: 231, distance: 39.8
click at [954, 230] on div "[DOMAIN_NAME] +358415733138FI Pending Purchase $109.00 [DATE] 7:44 PM Fee A 1.0…" at bounding box center [788, 248] width 442 height 96
